Goal: Task Accomplishment & Management: Complete application form

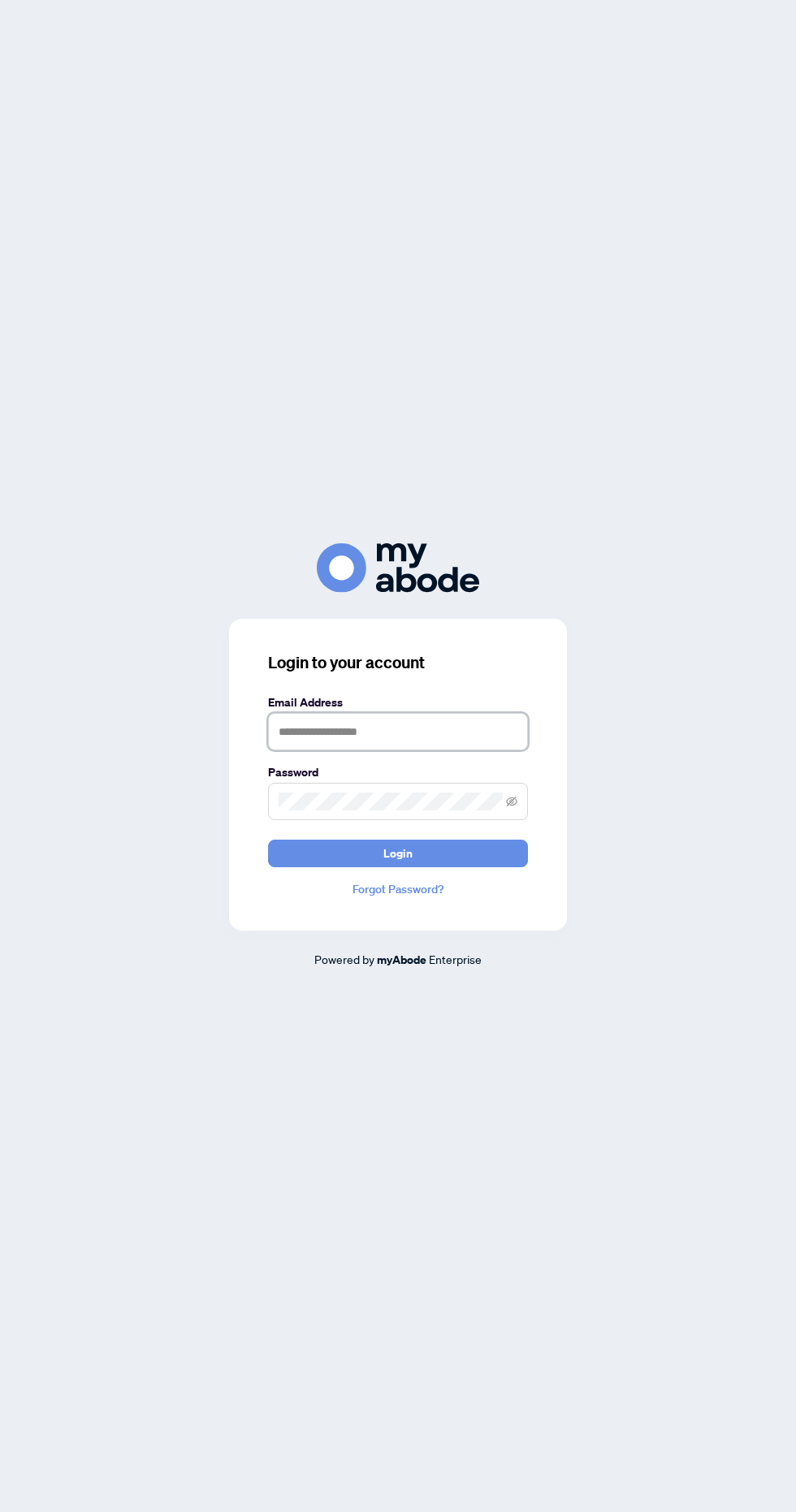
click at [420, 750] on input "text" at bounding box center [398, 732] width 260 height 38
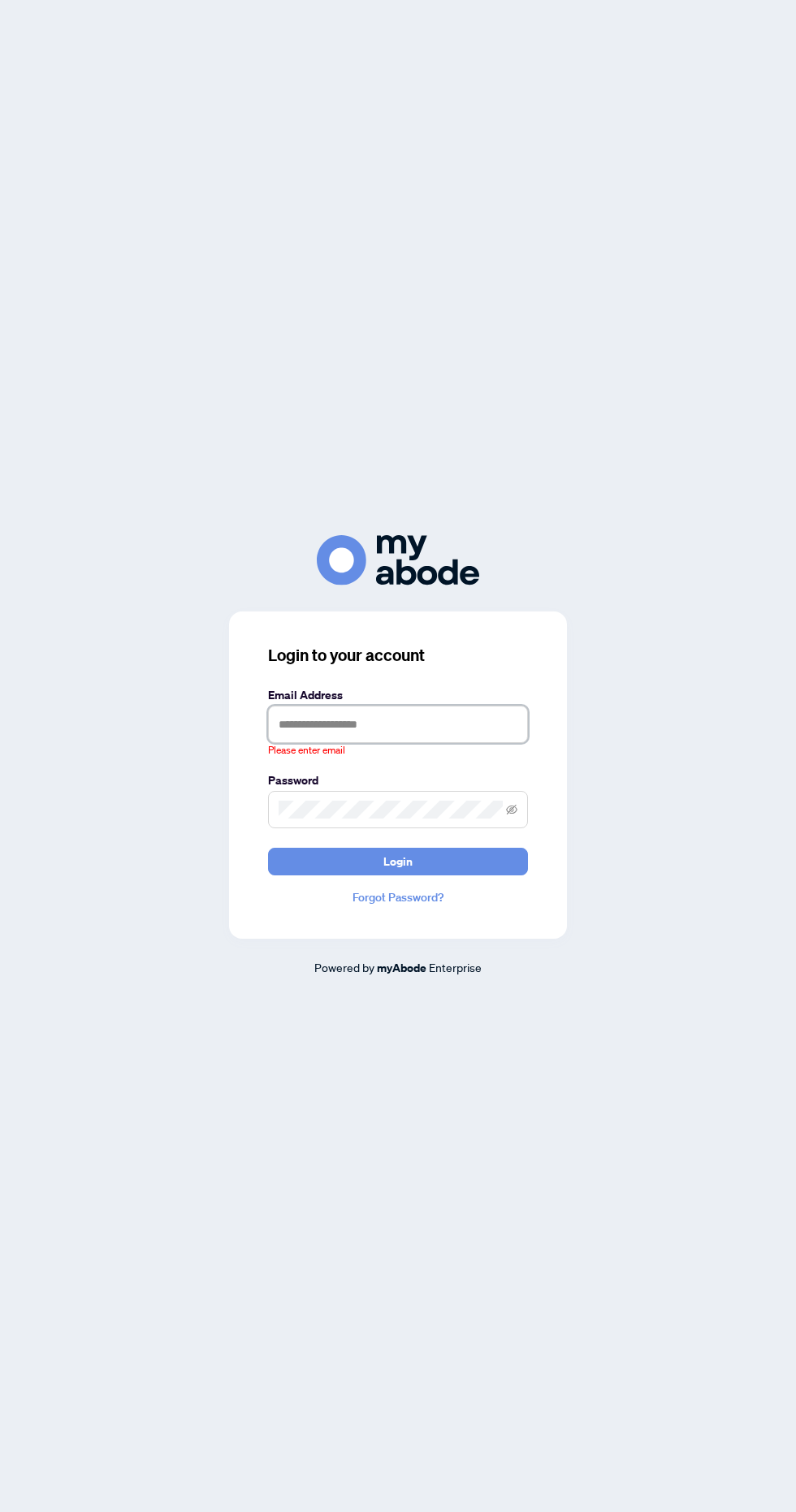
type input "**********"
click at [268, 848] on button "Login" at bounding box center [398, 861] width 260 height 27
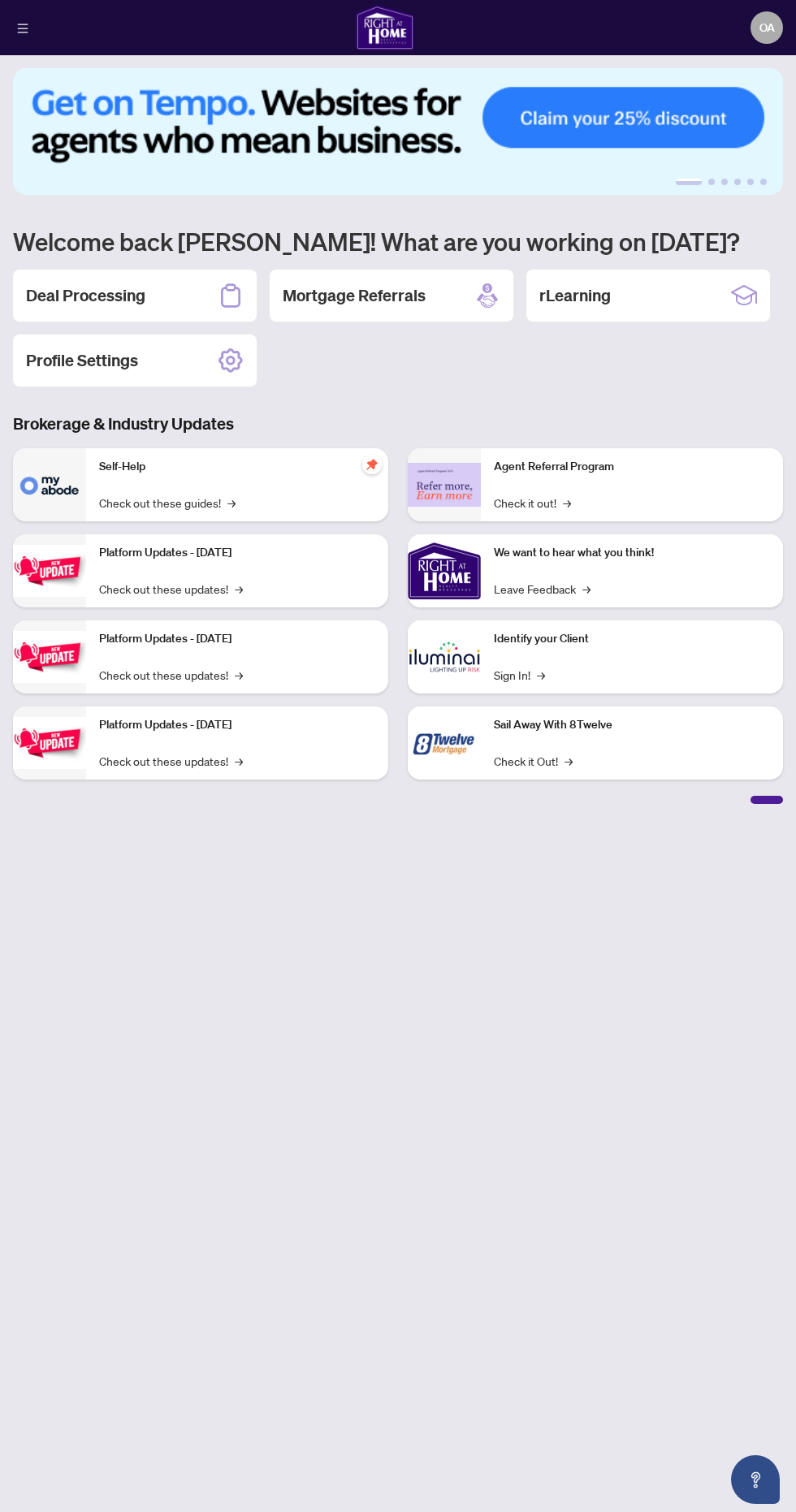
click at [176, 293] on div "Deal Processing" at bounding box center [134, 295] width 243 height 52
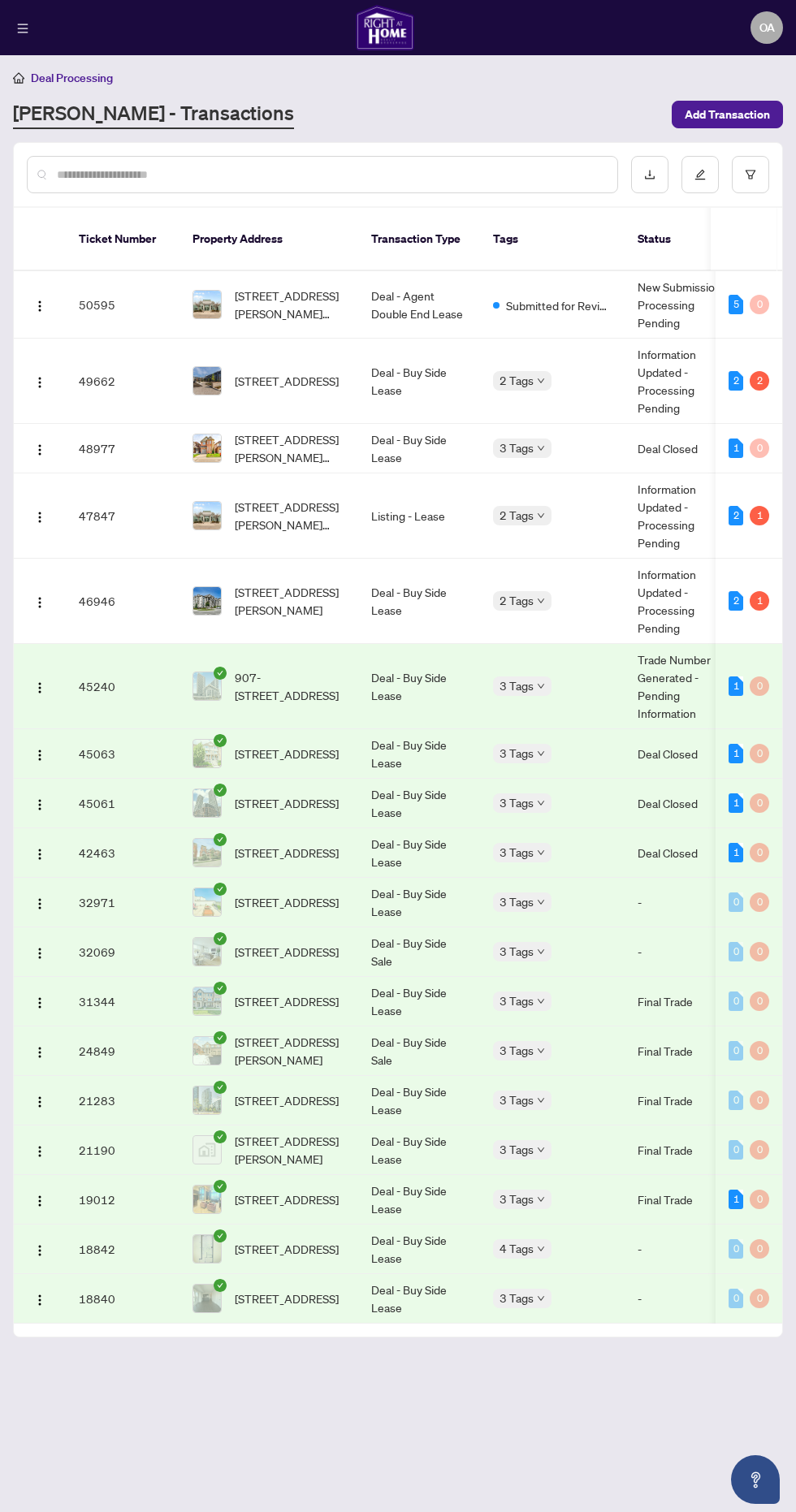
click at [39, 376] on img "button" at bounding box center [39, 382] width 13 height 13
click at [139, 381] on li "View Transaction" at bounding box center [117, 394] width 174 height 26
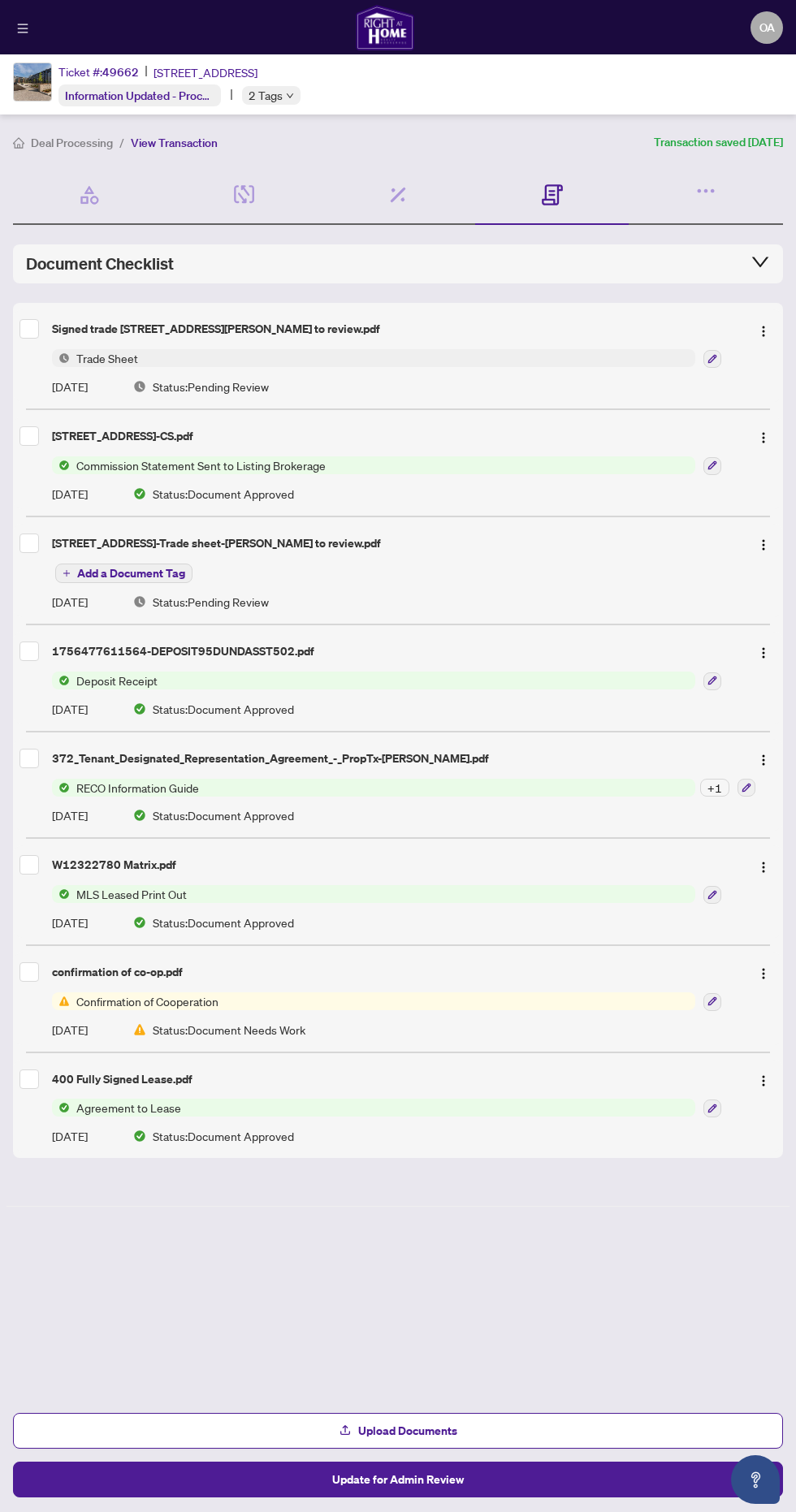
click at [455, 1494] on button "Update for Admin Review" at bounding box center [398, 1480] width 770 height 36
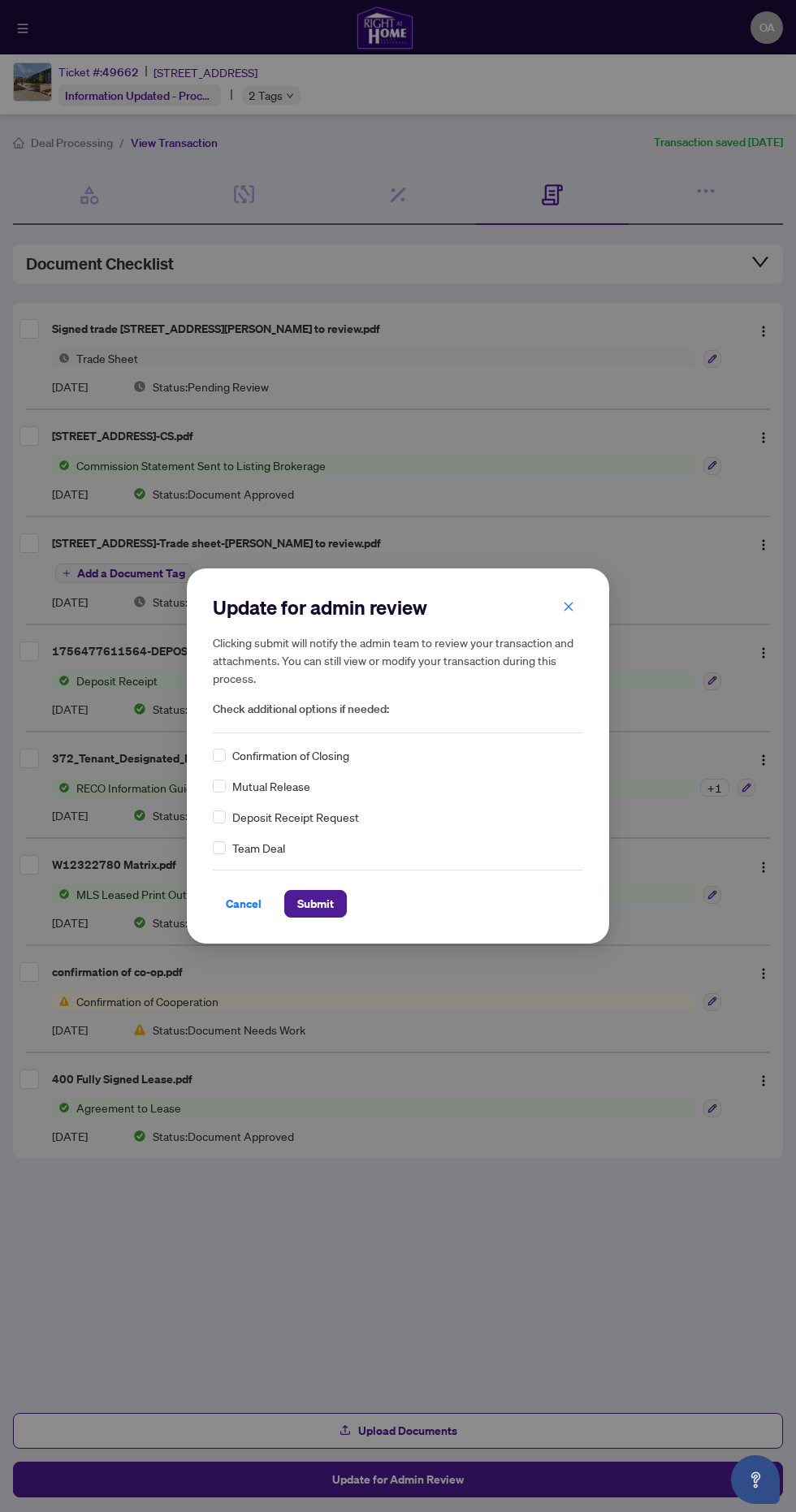
click at [340, 904] on button "Submit" at bounding box center [315, 903] width 62 height 27
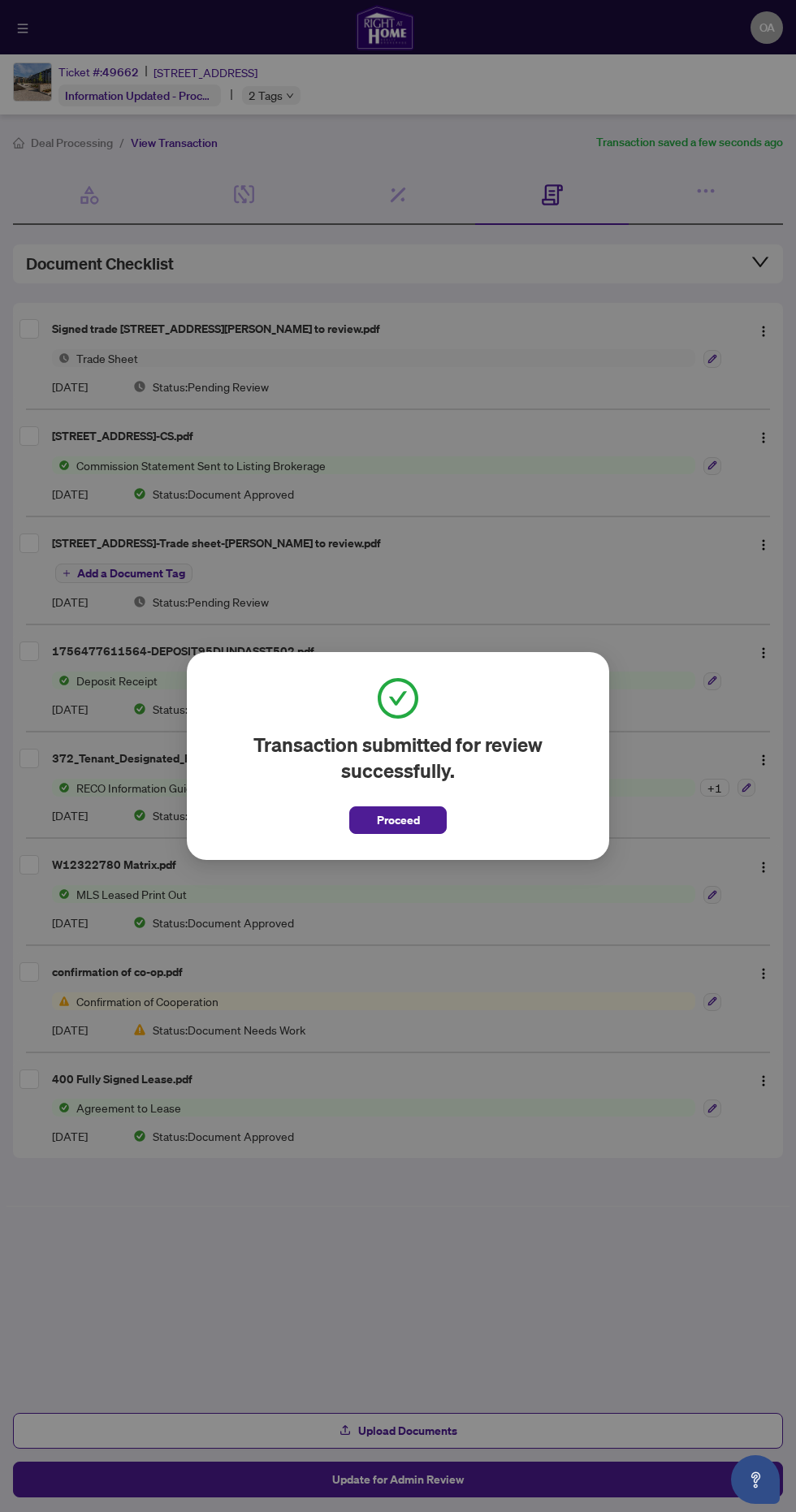
click at [141, 319] on div "Transaction submitted for review successfully. Proceed Cancel OK" at bounding box center [398, 756] width 796 height 1512
click at [424, 830] on button "Proceed" at bounding box center [398, 820] width 97 height 27
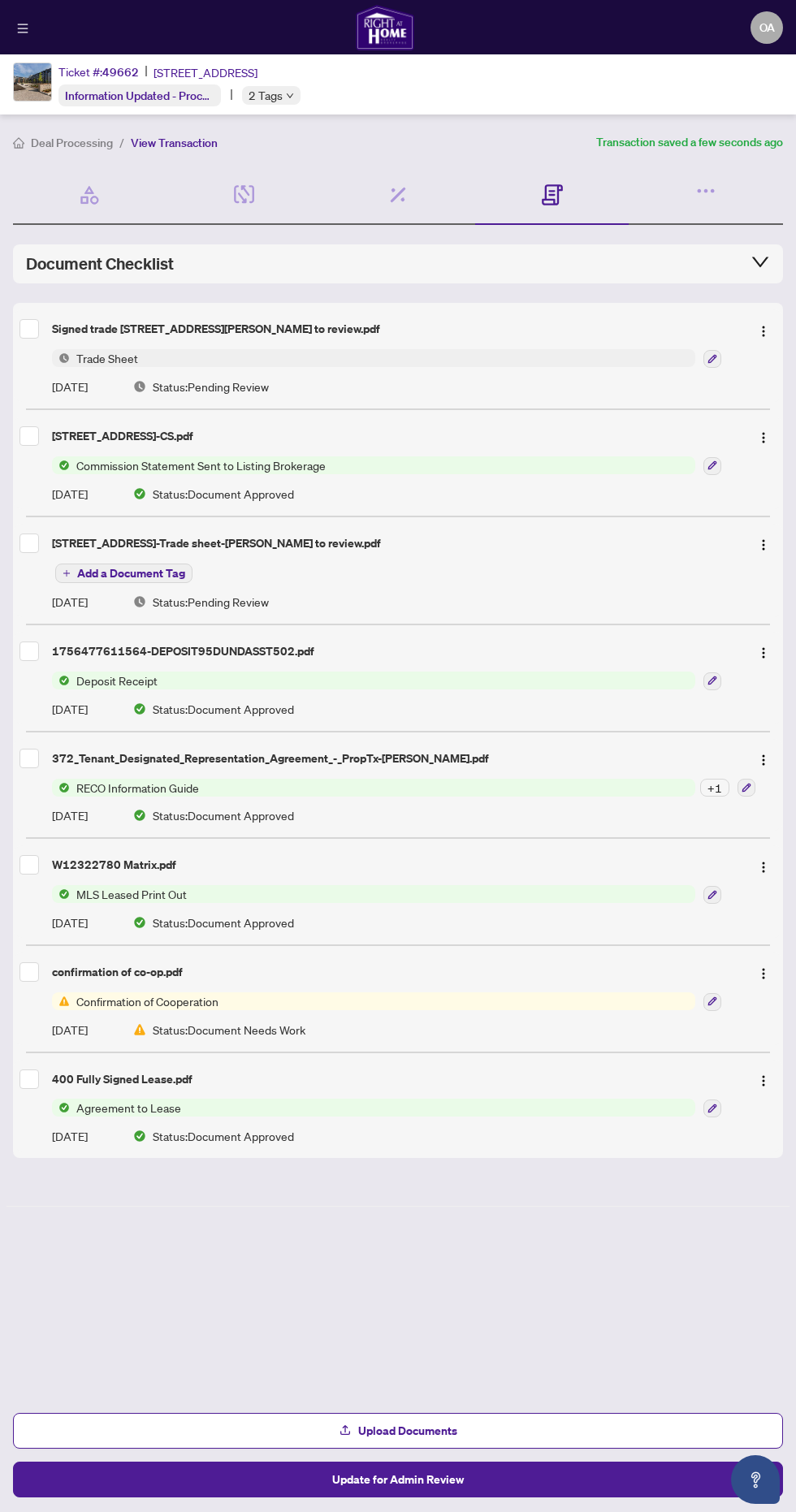
click at [131, 356] on span "Trade Sheet" at bounding box center [107, 358] width 74 height 18
click at [147, 312] on div "Signed trade [STREET_ADDRESS]-[PERSON_NAME] to review.pdf Trade Sheet [DATE] St…" at bounding box center [398, 355] width 770 height 92
click at [764, 324] on img "button" at bounding box center [763, 330] width 13 height 13
click at [718, 354] on span "View Document" at bounding box center [686, 360] width 155 height 18
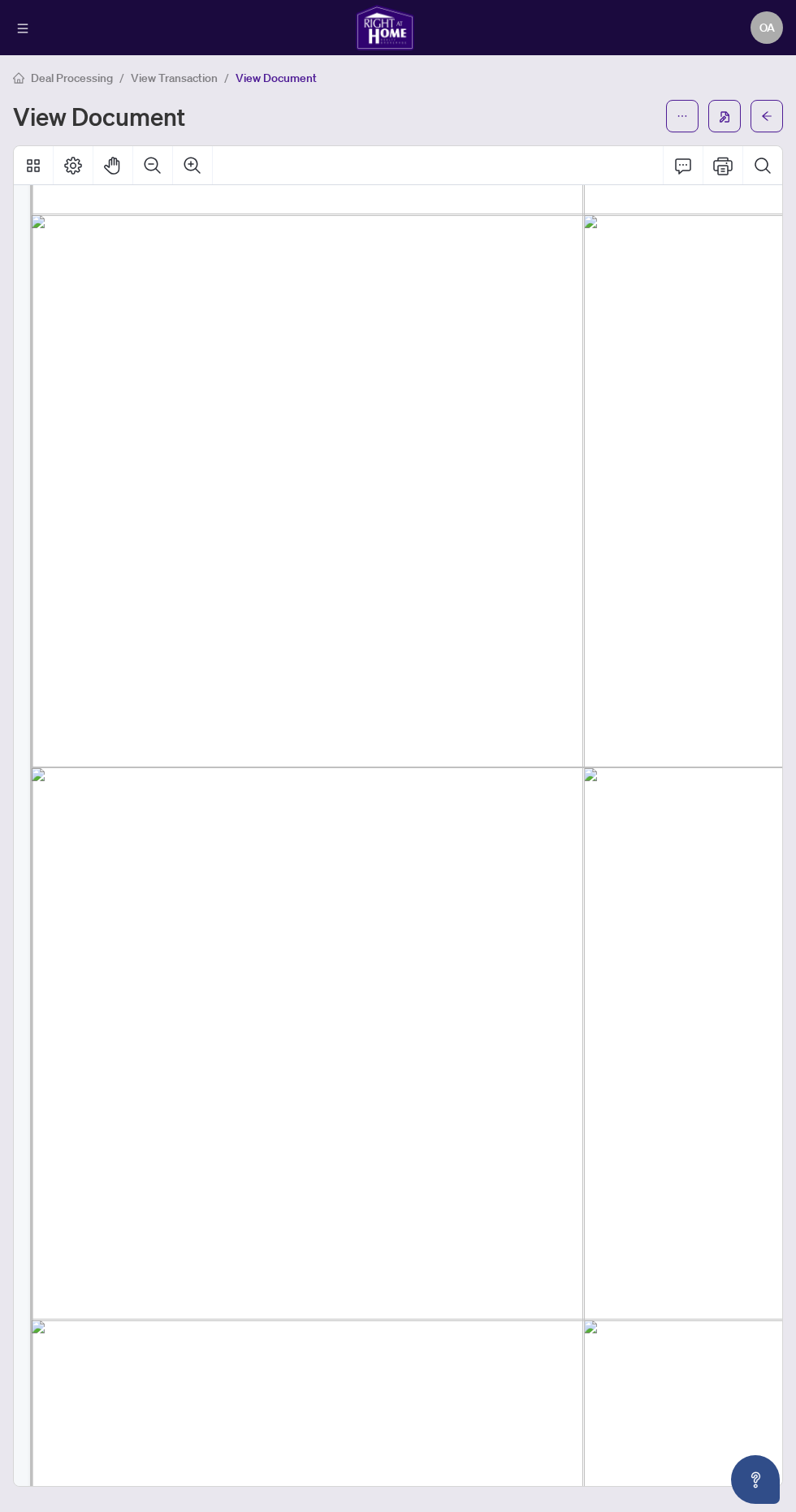
scroll to position [6, 0]
